Goal: Task Accomplishment & Management: Use online tool/utility

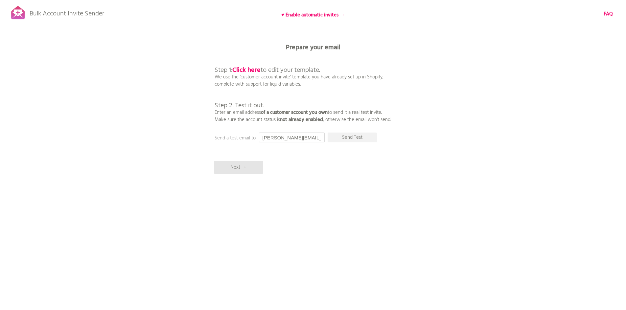
click at [296, 140] on input "[PERSON_NAME][EMAIL_ADDRESS][DOMAIN_NAME]" at bounding box center [292, 138] width 66 height 10
drag, startPoint x: 263, startPoint y: 139, endPoint x: 348, endPoint y: 137, distance: 85.1
click at [341, 0] on div "Prepare your email Step 1: Click here to edit your template. We use the 'custom…" at bounding box center [313, 0] width 626 height 0
paste input "info@truckrit"
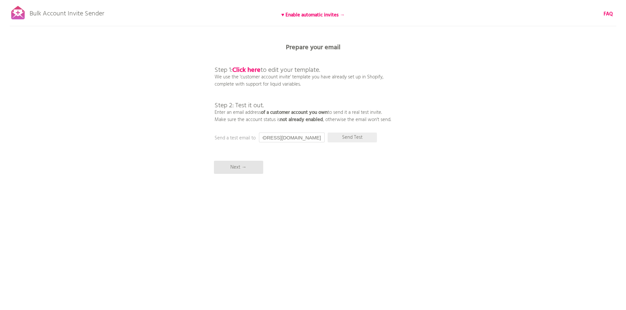
scroll to position [0, 0]
type input "info@truckrite.com.au"
click at [348, 137] on p "Send Test" at bounding box center [351, 138] width 49 height 10
